Goal: Task Accomplishment & Management: Manage account settings

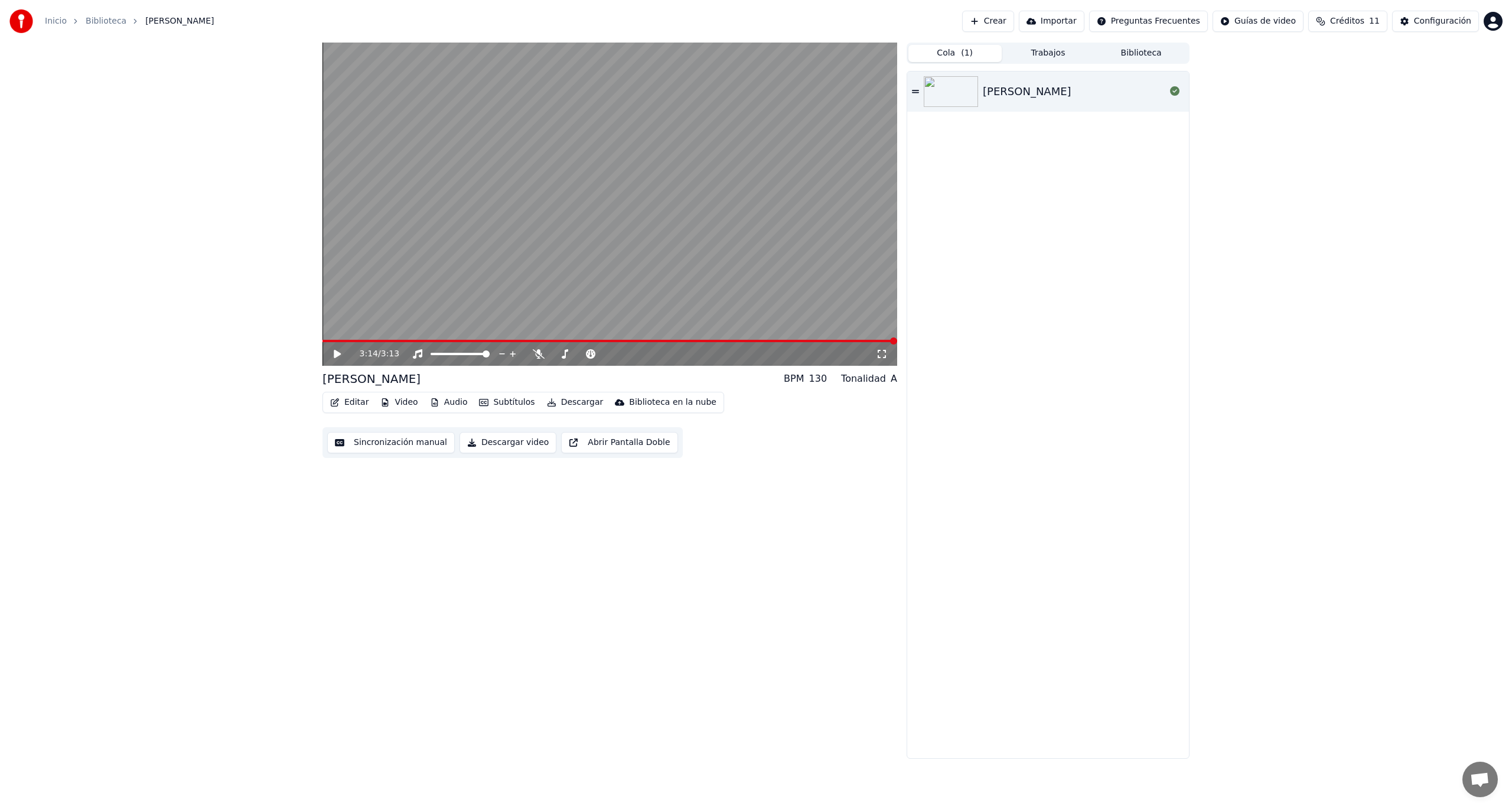
click at [953, 52] on button "Cola ( 1 )" at bounding box center [955, 53] width 93 height 17
click at [48, 20] on link "Inicio" at bounding box center [56, 21] width 22 height 12
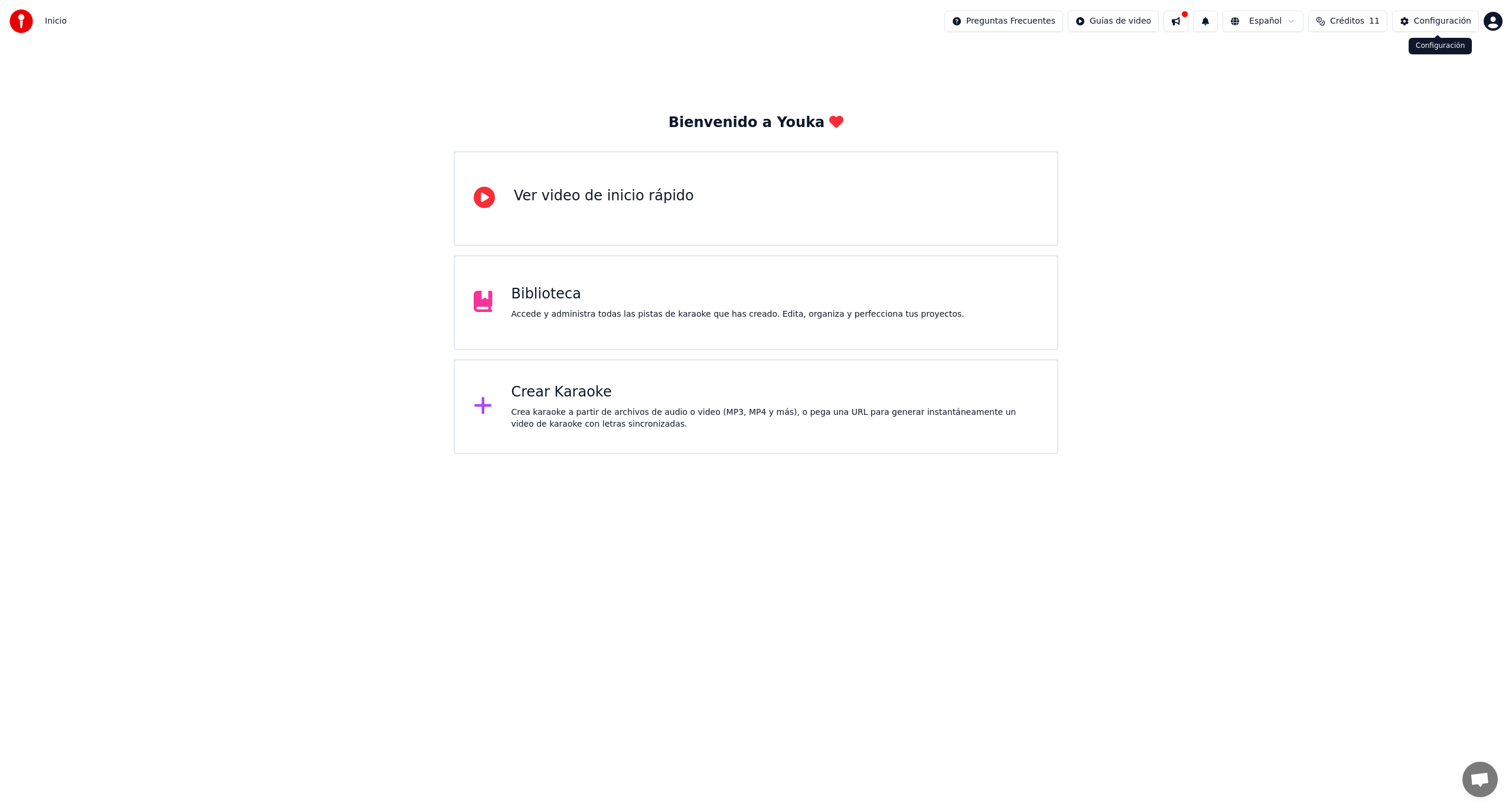
click at [1431, 21] on div "Configuración" at bounding box center [1442, 21] width 57 height 12
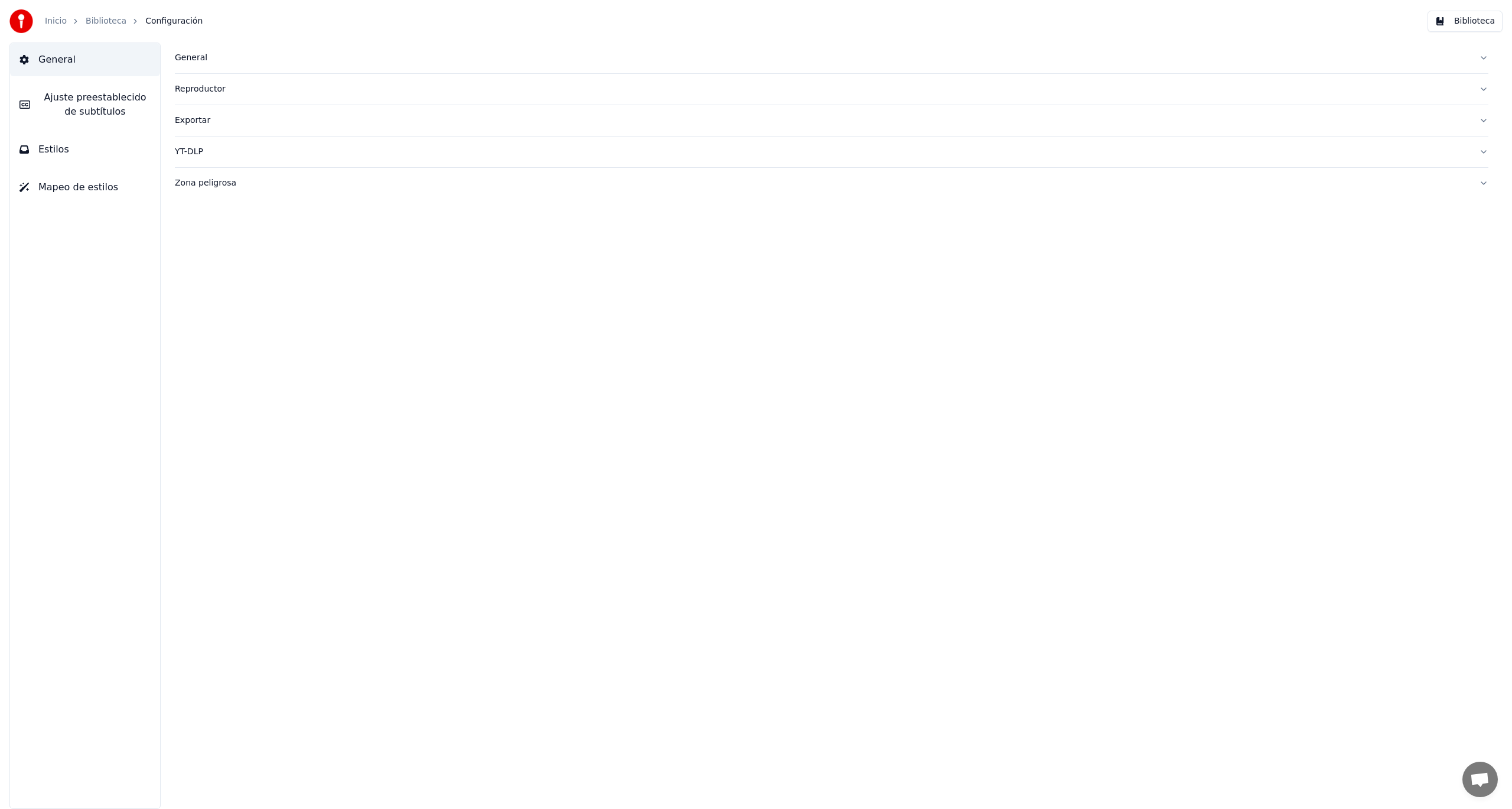
click at [1483, 181] on button "Zona peligrosa" at bounding box center [831, 183] width 1313 height 31
click at [53, 21] on link "Inicio" at bounding box center [56, 21] width 22 height 12
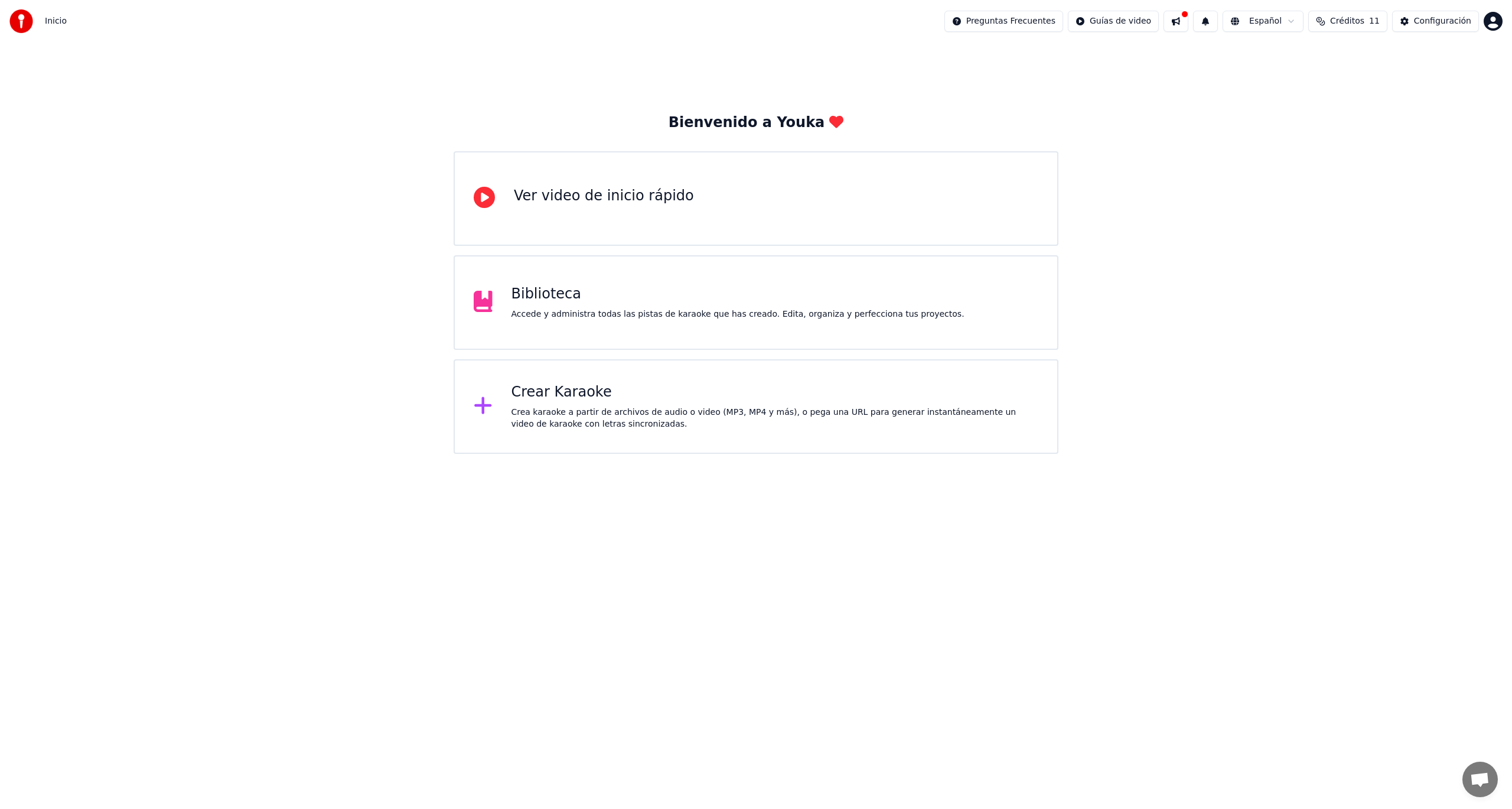
click at [764, 454] on html "Inicio Preguntas Frecuentes Guías de video Español Créditos 11 Configuración Bi…" at bounding box center [756, 227] width 1512 height 454
click at [1188, 22] on button at bounding box center [1176, 21] width 25 height 21
click at [1344, 23] on span "Créditos" at bounding box center [1347, 21] width 35 height 12
click at [1347, 111] on button "Actualizar" at bounding box center [1355, 109] width 70 height 21
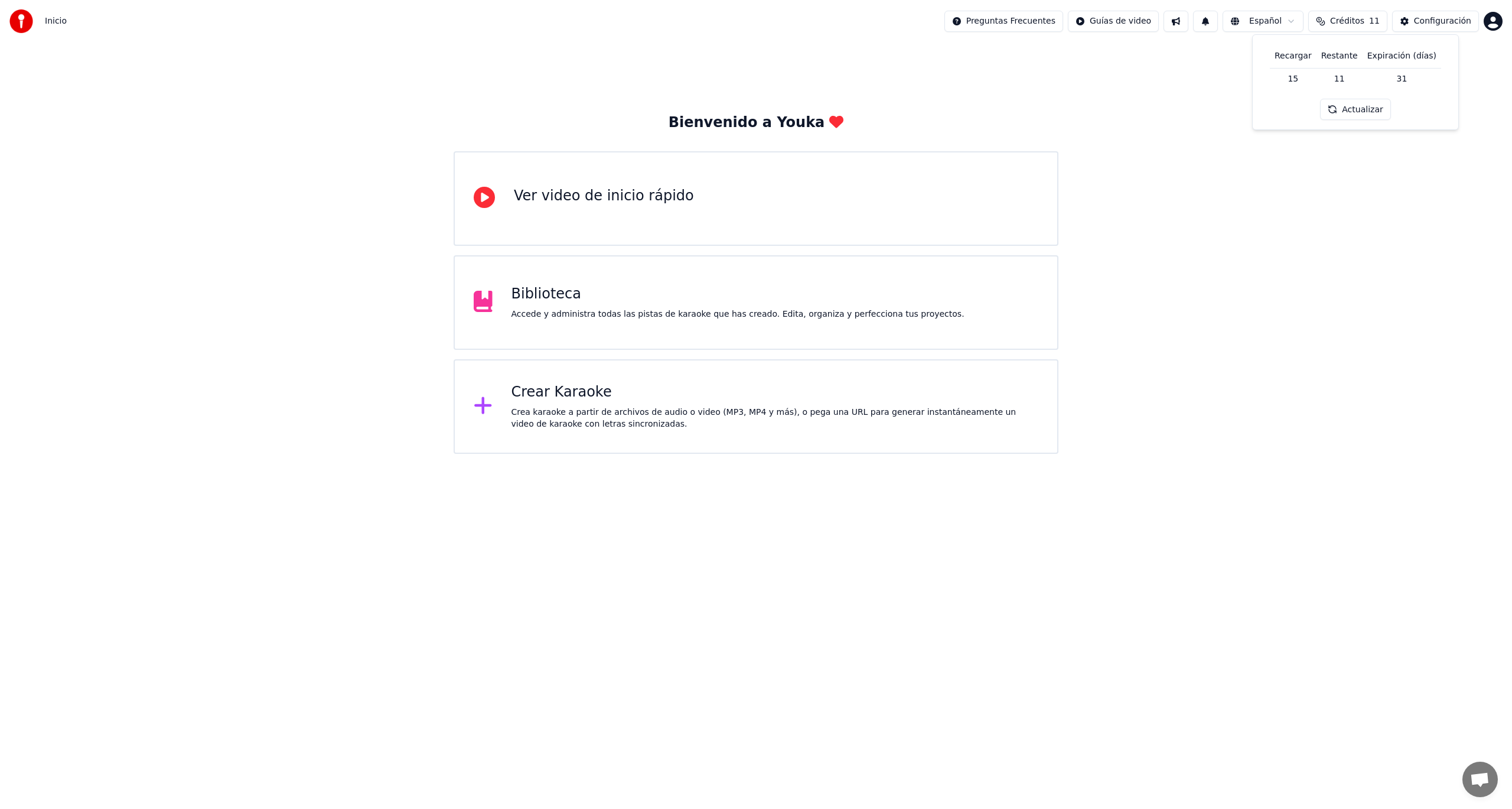
click at [1489, 20] on html "Inicio Preguntas Frecuentes Guías de video Español Créditos 11 Configuración Bi…" at bounding box center [756, 227] width 1512 height 454
click at [1343, 21] on html "Inicio Preguntas Frecuentes Guías de video Español Créditos 11 Configuración Bi…" at bounding box center [756, 227] width 1512 height 454
click at [1332, 26] on button "Créditos 11" at bounding box center [1348, 21] width 79 height 21
click at [1300, 57] on th "Recargar" at bounding box center [1293, 56] width 47 height 23
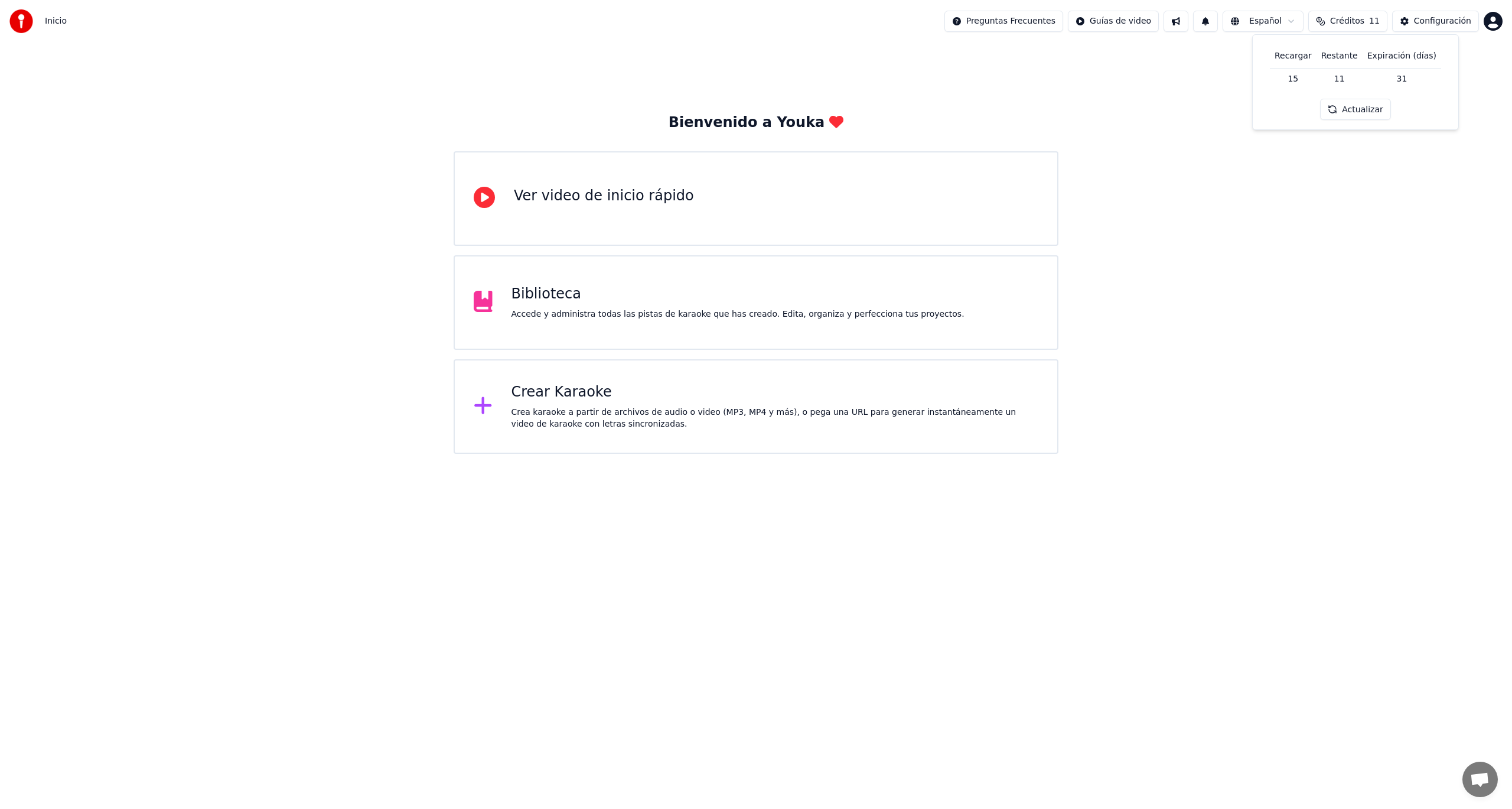
click at [1337, 58] on th "Restante" at bounding box center [1339, 56] width 46 height 23
click at [1348, 114] on button "Actualizar" at bounding box center [1355, 109] width 70 height 21
